Goal: Find specific page/section: Find specific page/section

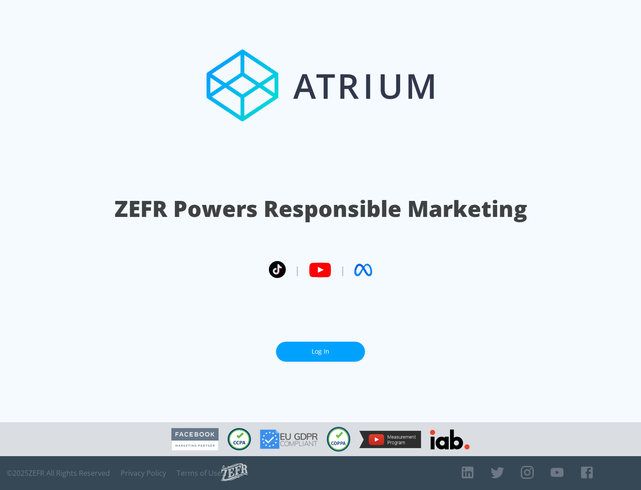
click at [321, 351] on link "Log In" at bounding box center [320, 352] width 89 height 20
